Goal: Transaction & Acquisition: Purchase product/service

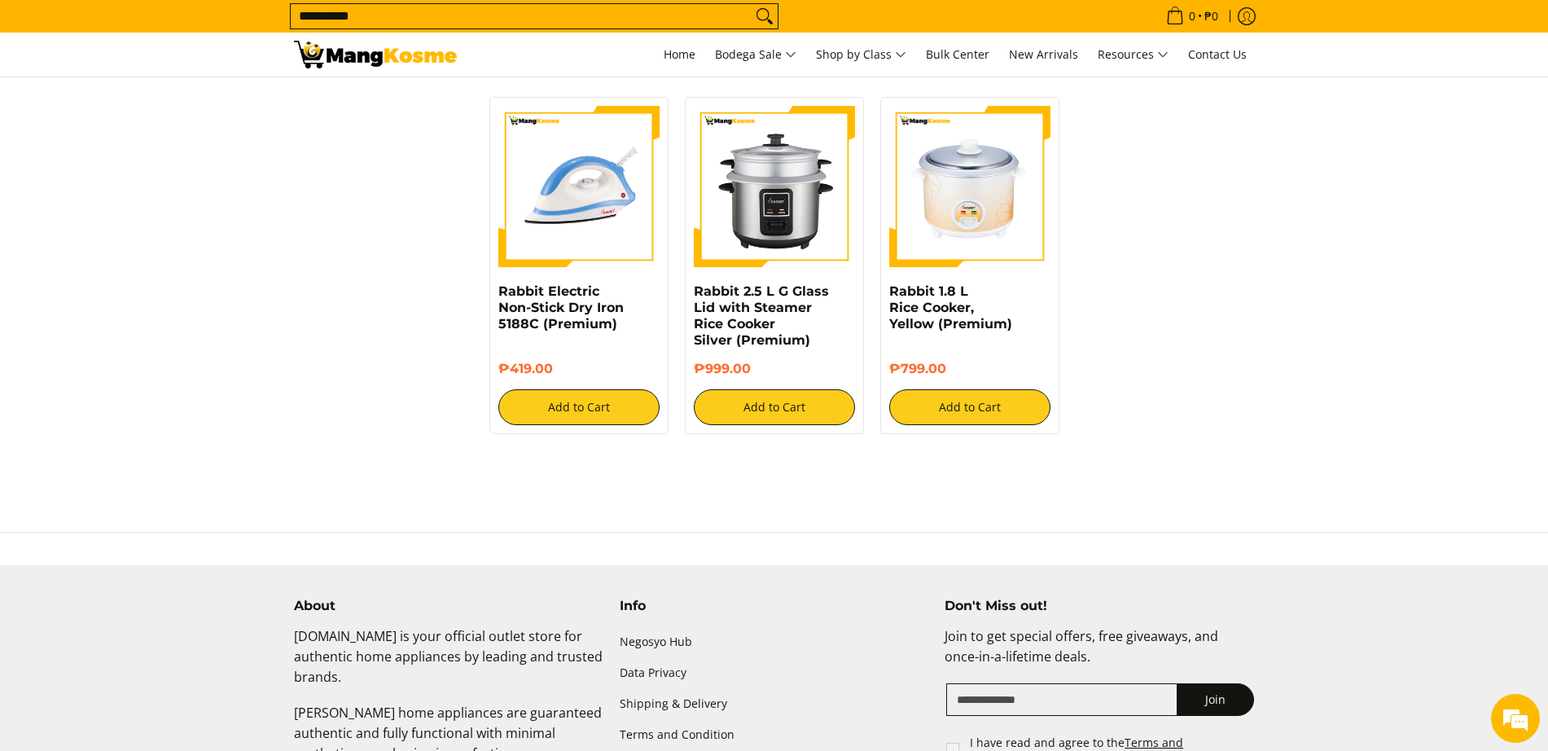
scroll to position [195, 0]
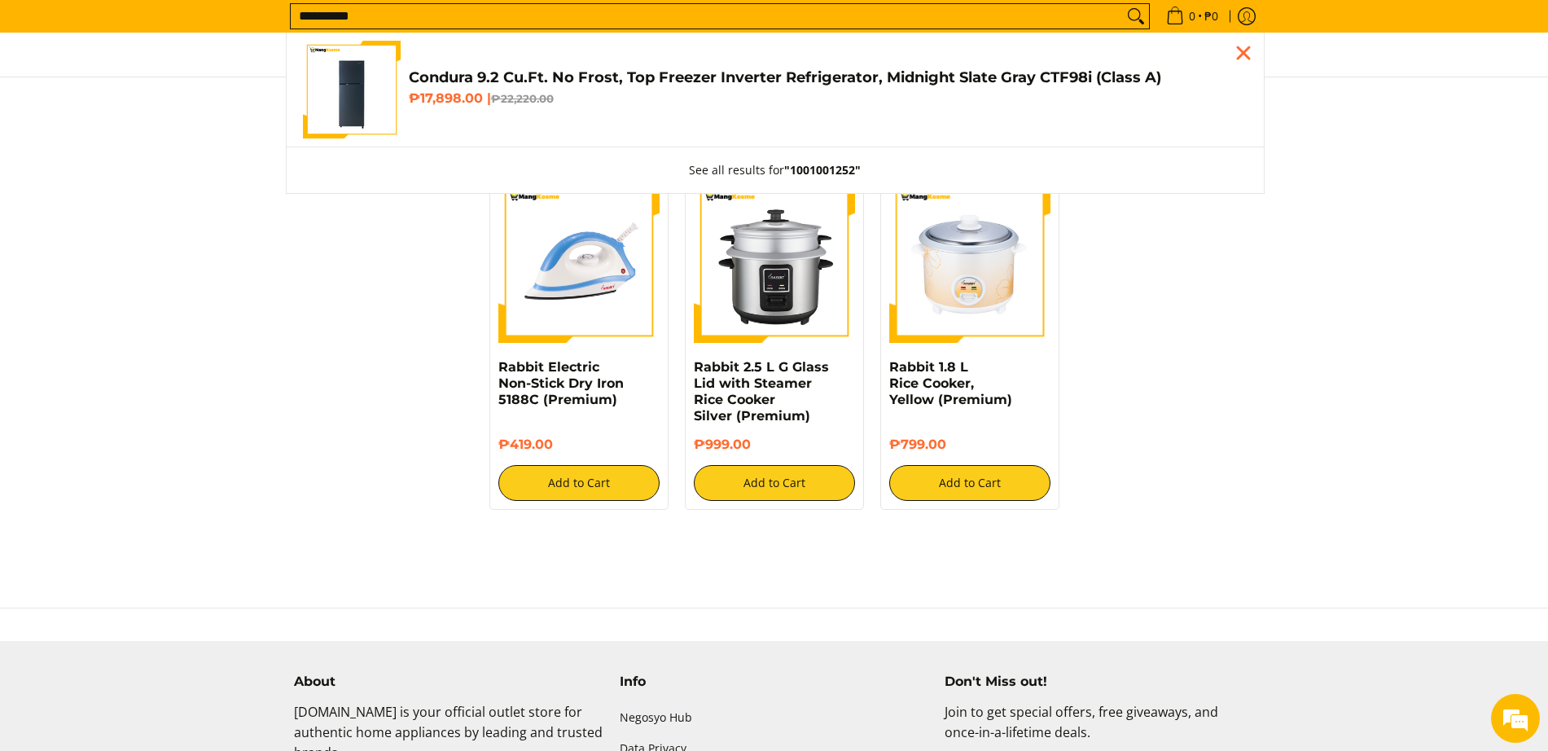
type input "**********"
click at [382, 68] on img "Customer Navigation" at bounding box center [352, 90] width 98 height 98
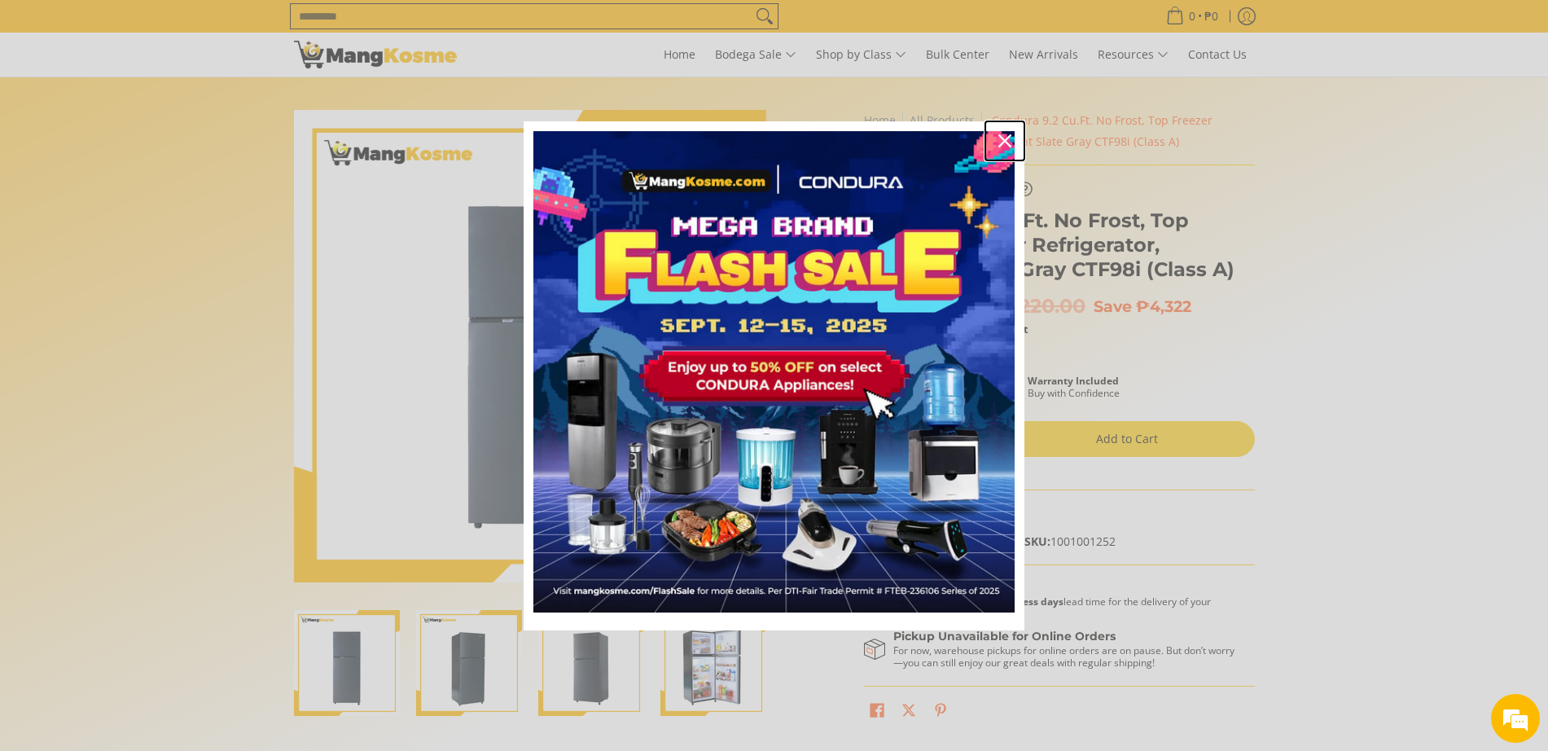
click at [1007, 144] on icon "close icon" at bounding box center [1005, 140] width 13 height 13
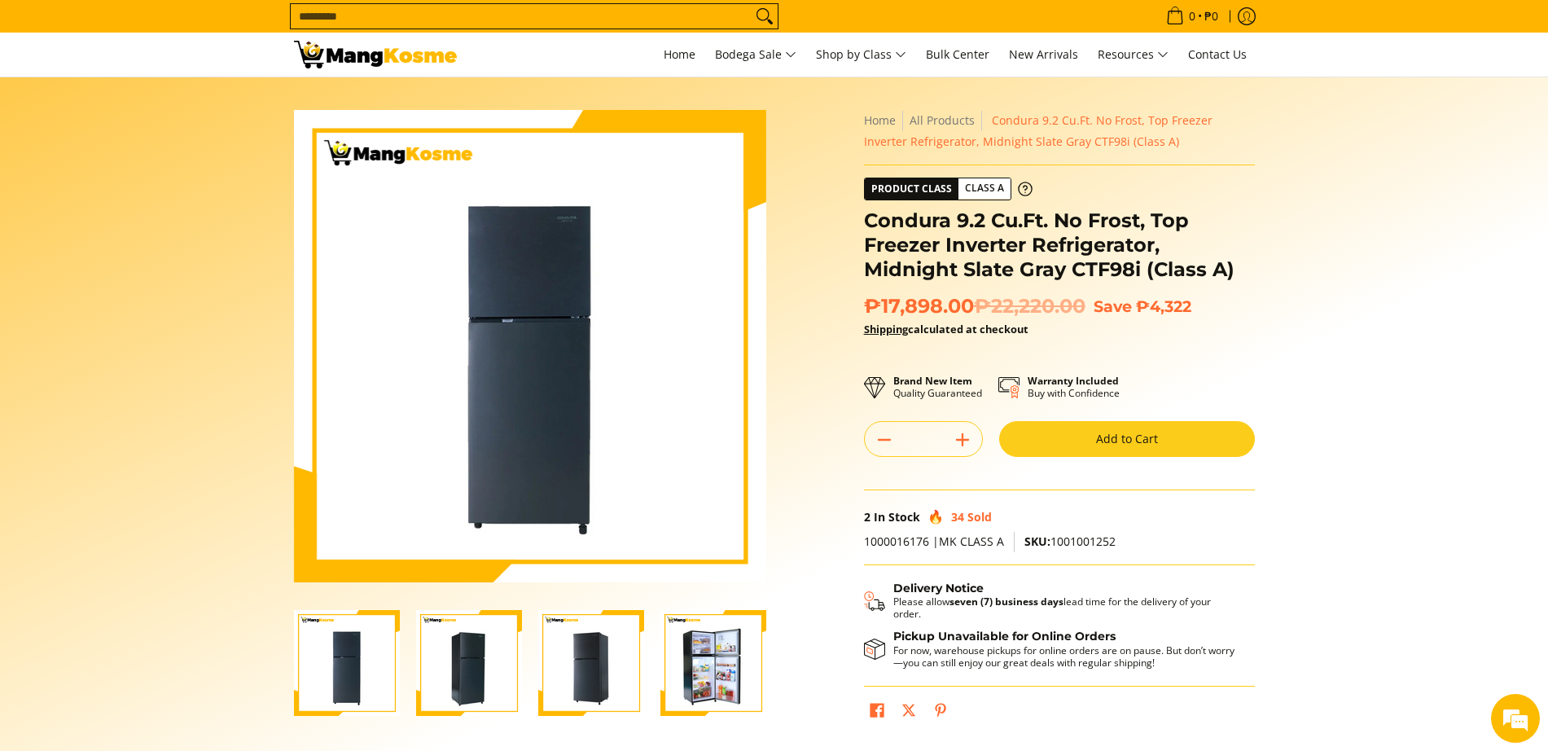
click at [1122, 433] on button "Add to Cart" at bounding box center [1127, 439] width 256 height 36
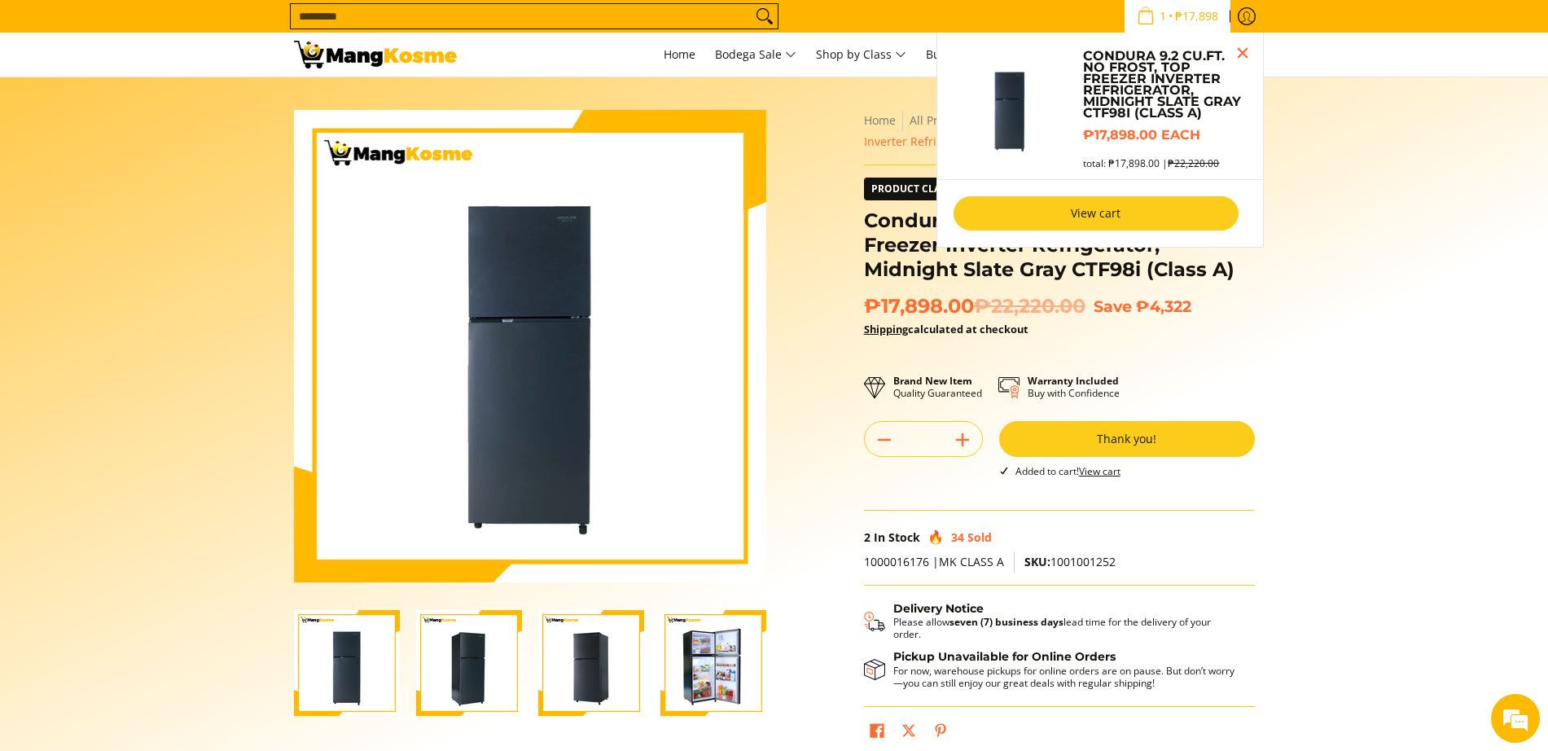
click at [1182, 210] on link "View cart" at bounding box center [1096, 213] width 285 height 34
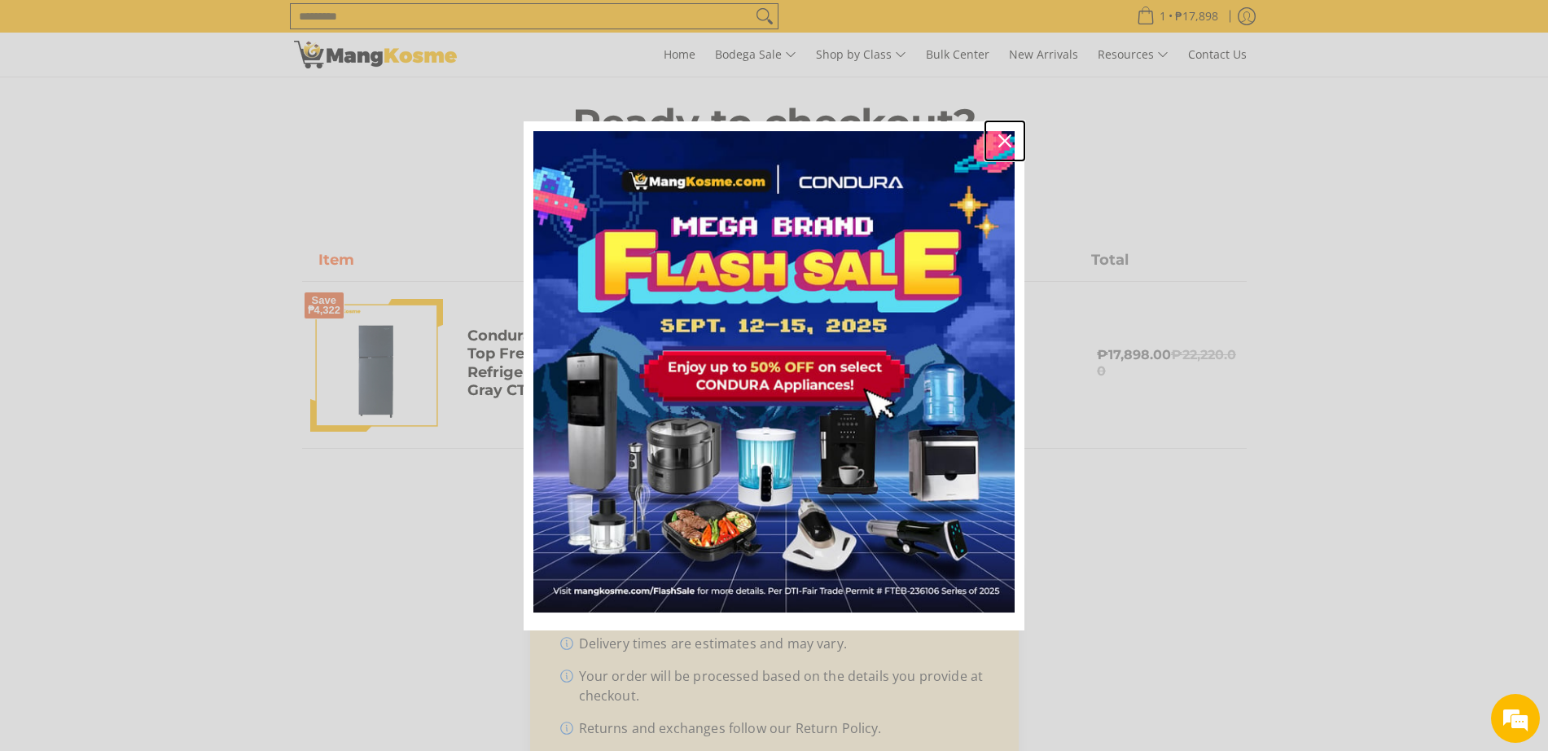
click at [1002, 132] on div "Close" at bounding box center [1005, 141] width 26 height 26
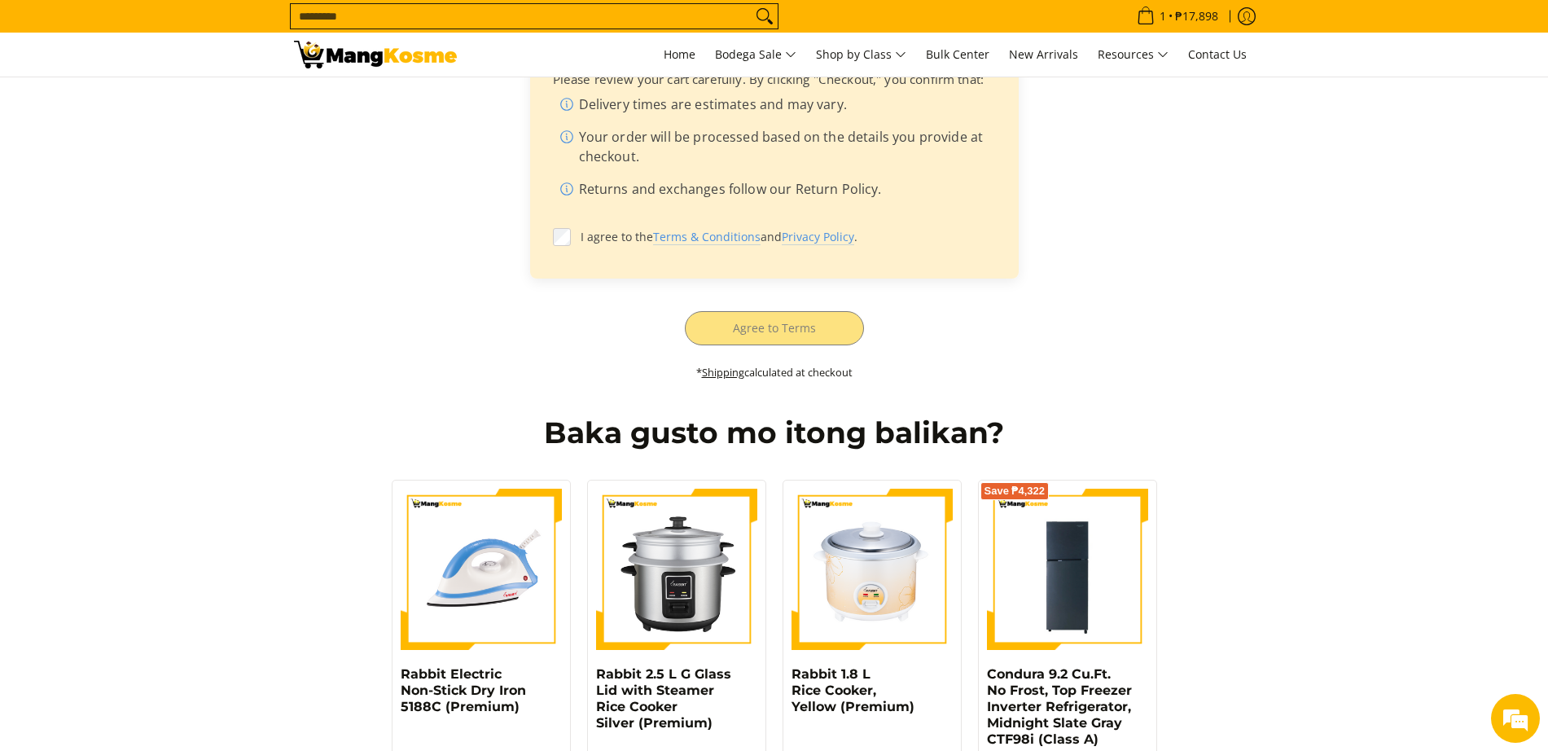
scroll to position [678, 0]
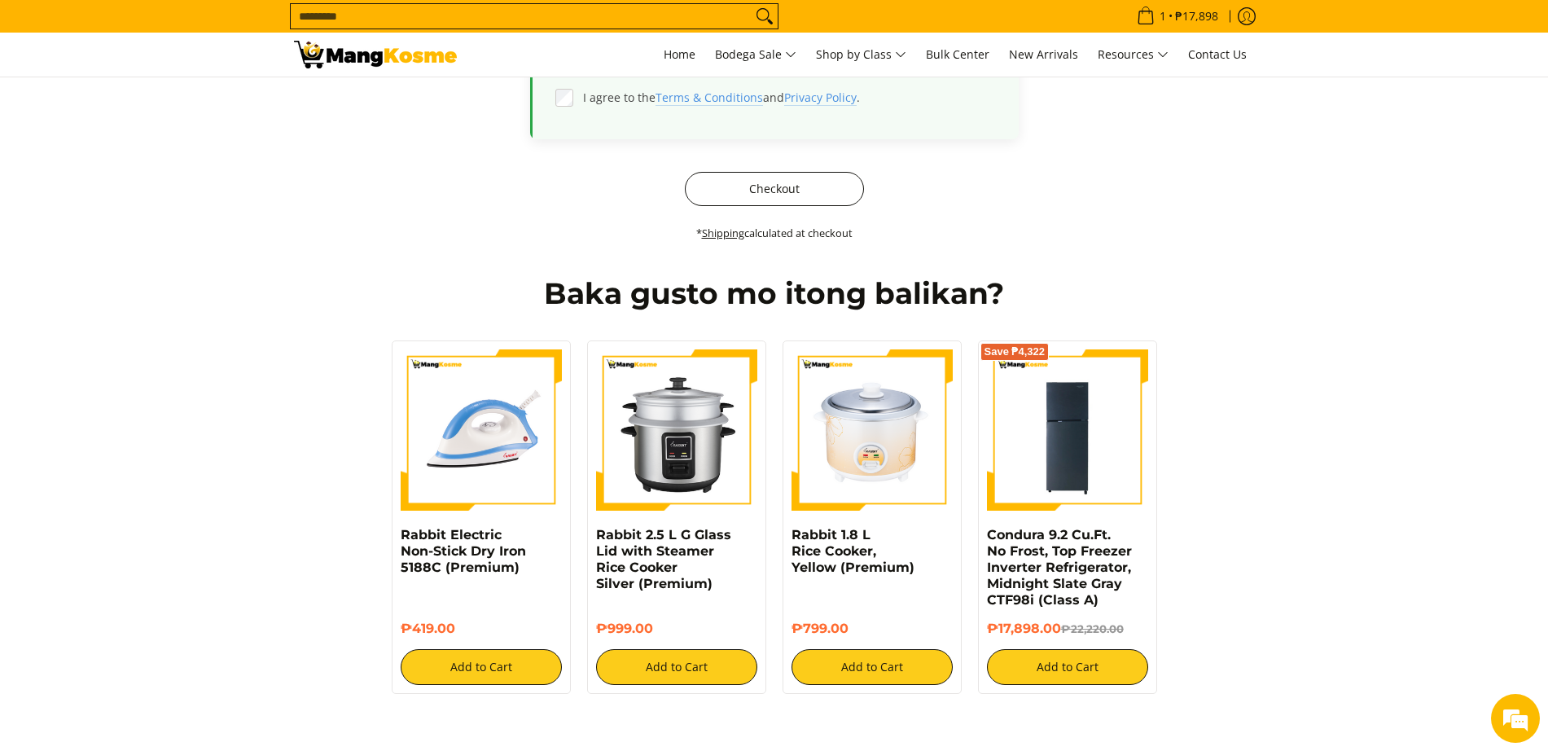
click at [719, 184] on button "Checkout" at bounding box center [774, 189] width 179 height 34
